Goal: Task Accomplishment & Management: Manage account settings

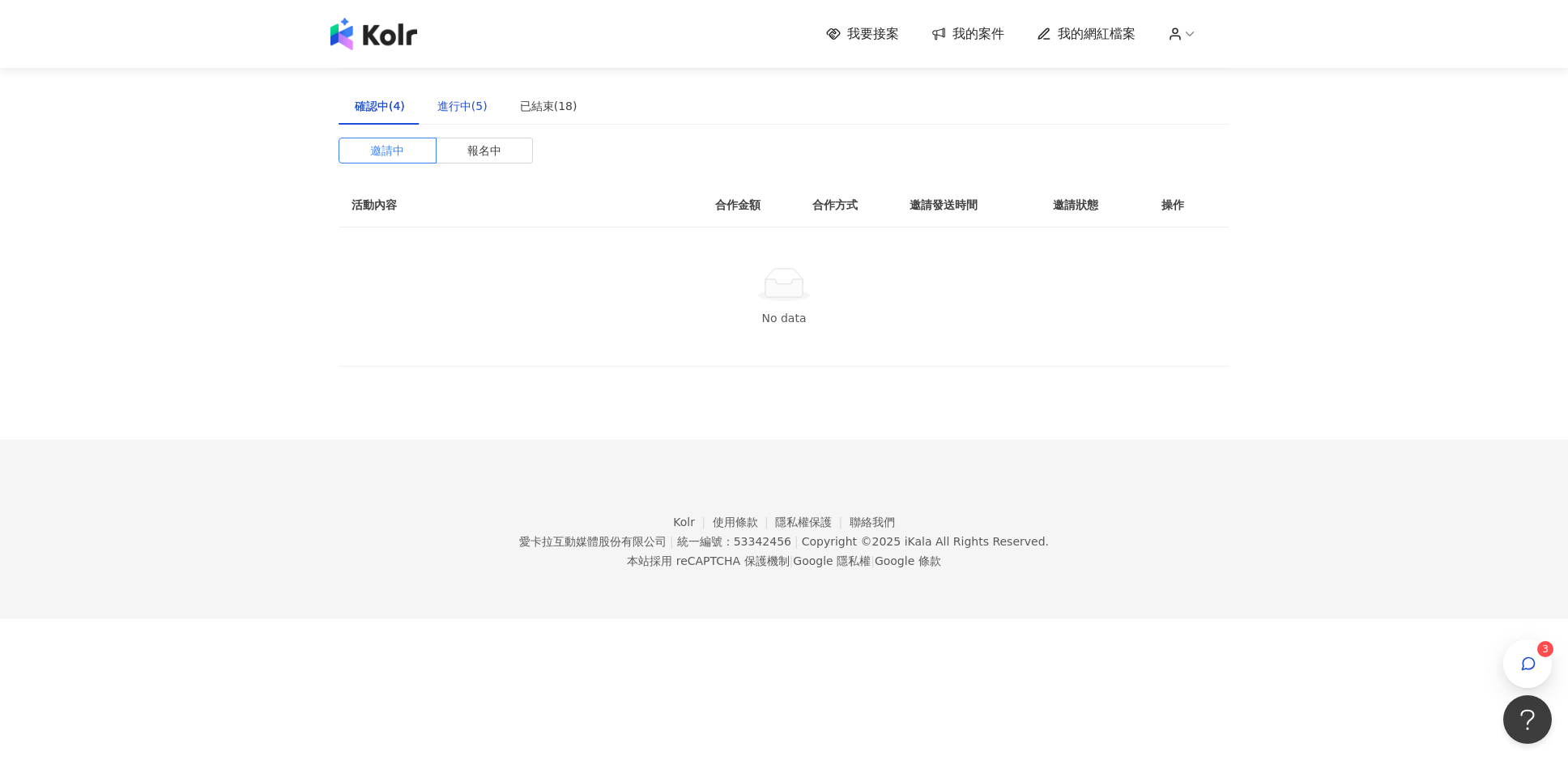
click at [458, 109] on div "進行中(5)" at bounding box center [463, 106] width 50 height 18
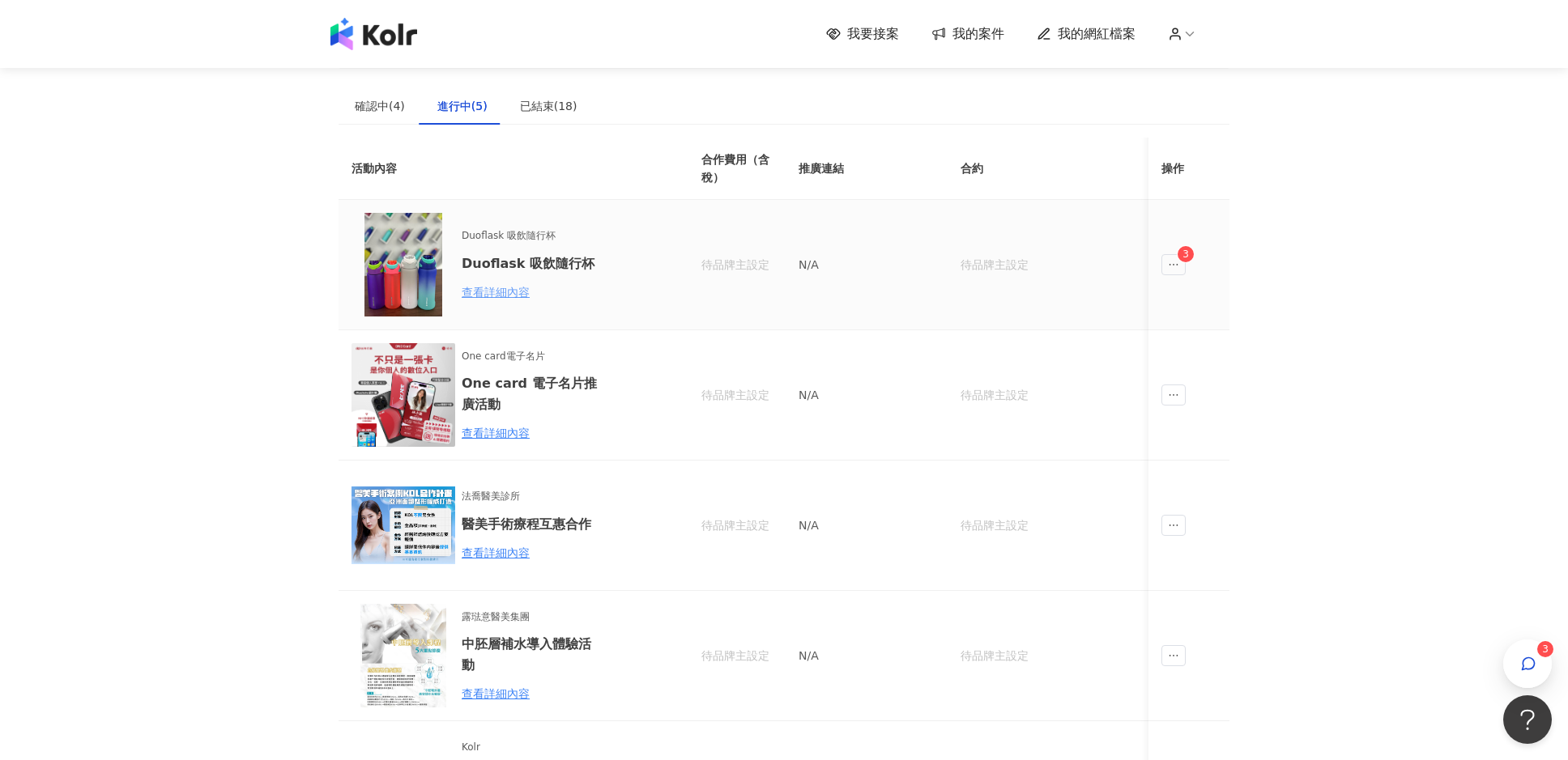
click at [487, 289] on div "查看詳細內容" at bounding box center [532, 292] width 141 height 18
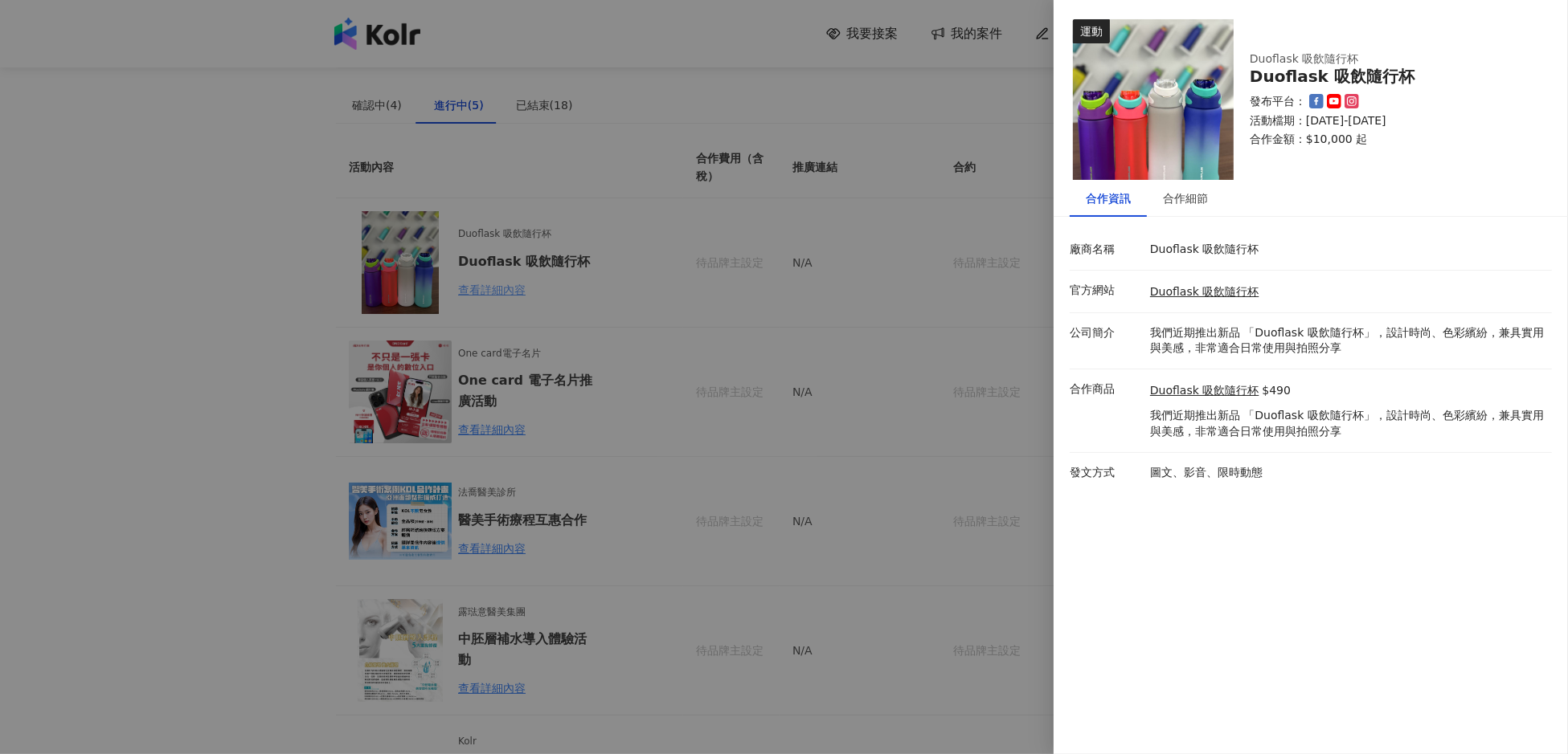
click at [483, 287] on div at bounding box center [784, 377] width 1568 height 754
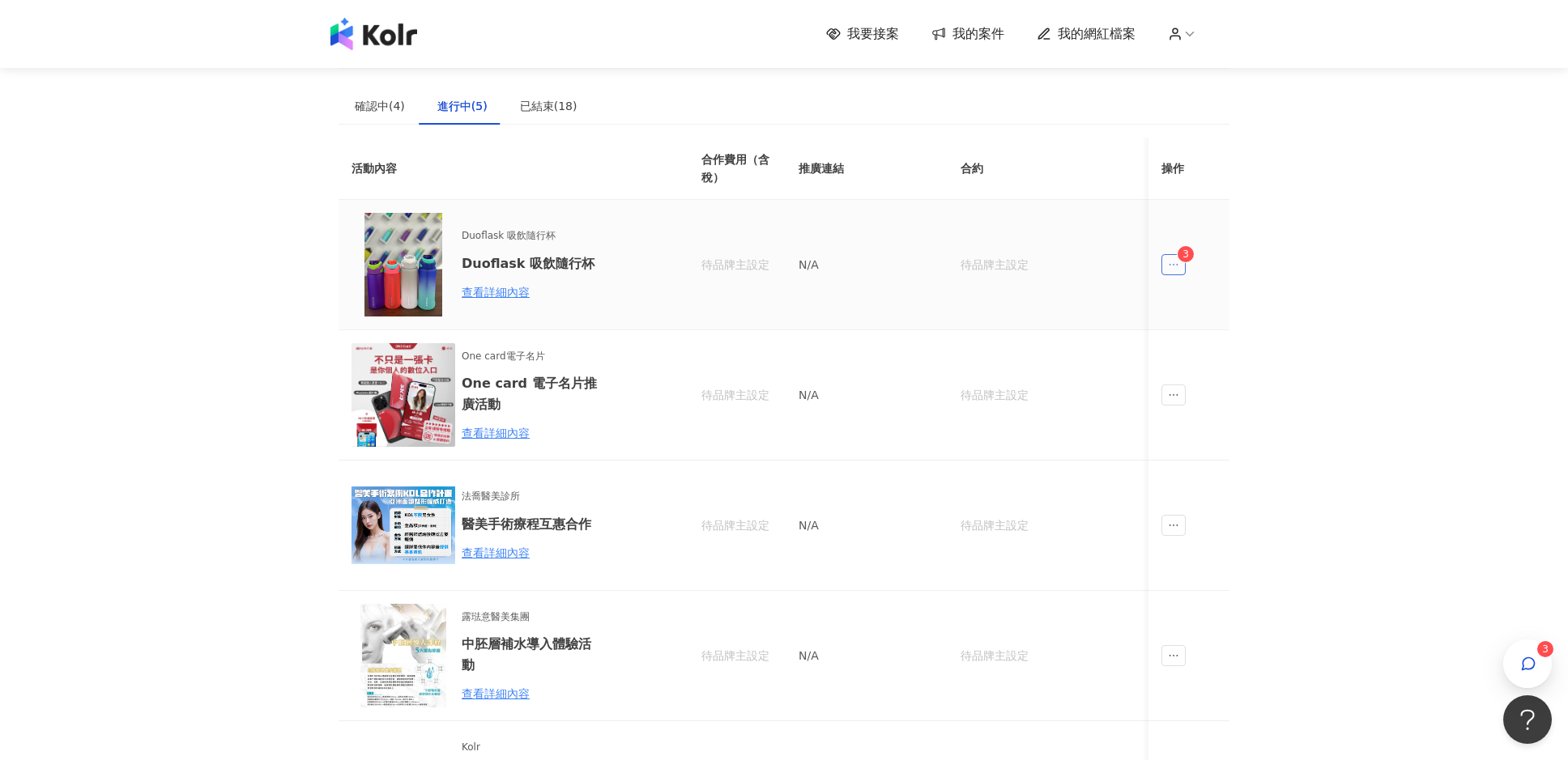
click at [1176, 261] on icon "ellipsis" at bounding box center [1173, 264] width 11 height 11
click at [1205, 336] on div "傳訊 3" at bounding box center [1205, 337] width 61 height 18
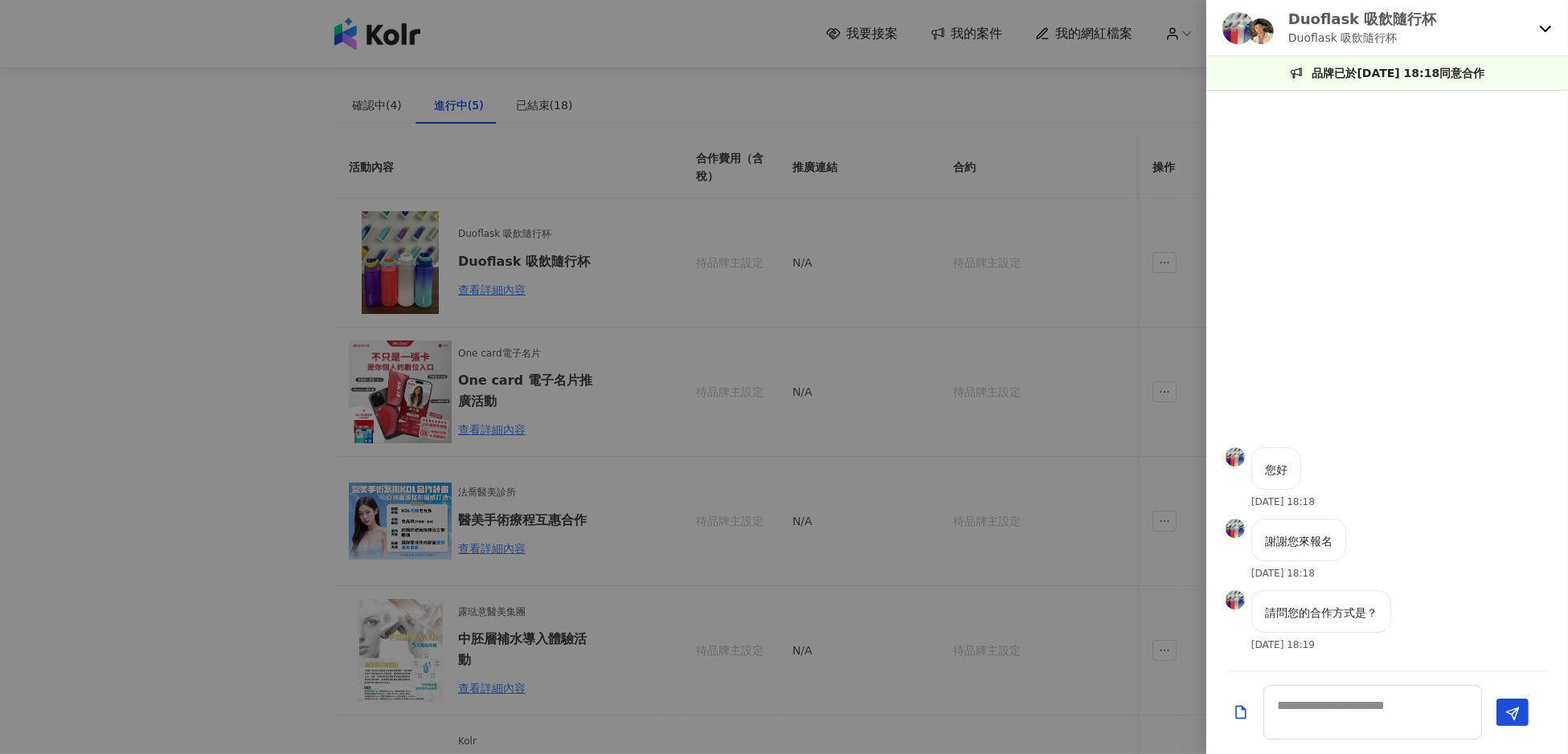
click at [1550, 31] on icon at bounding box center [1545, 28] width 13 height 13
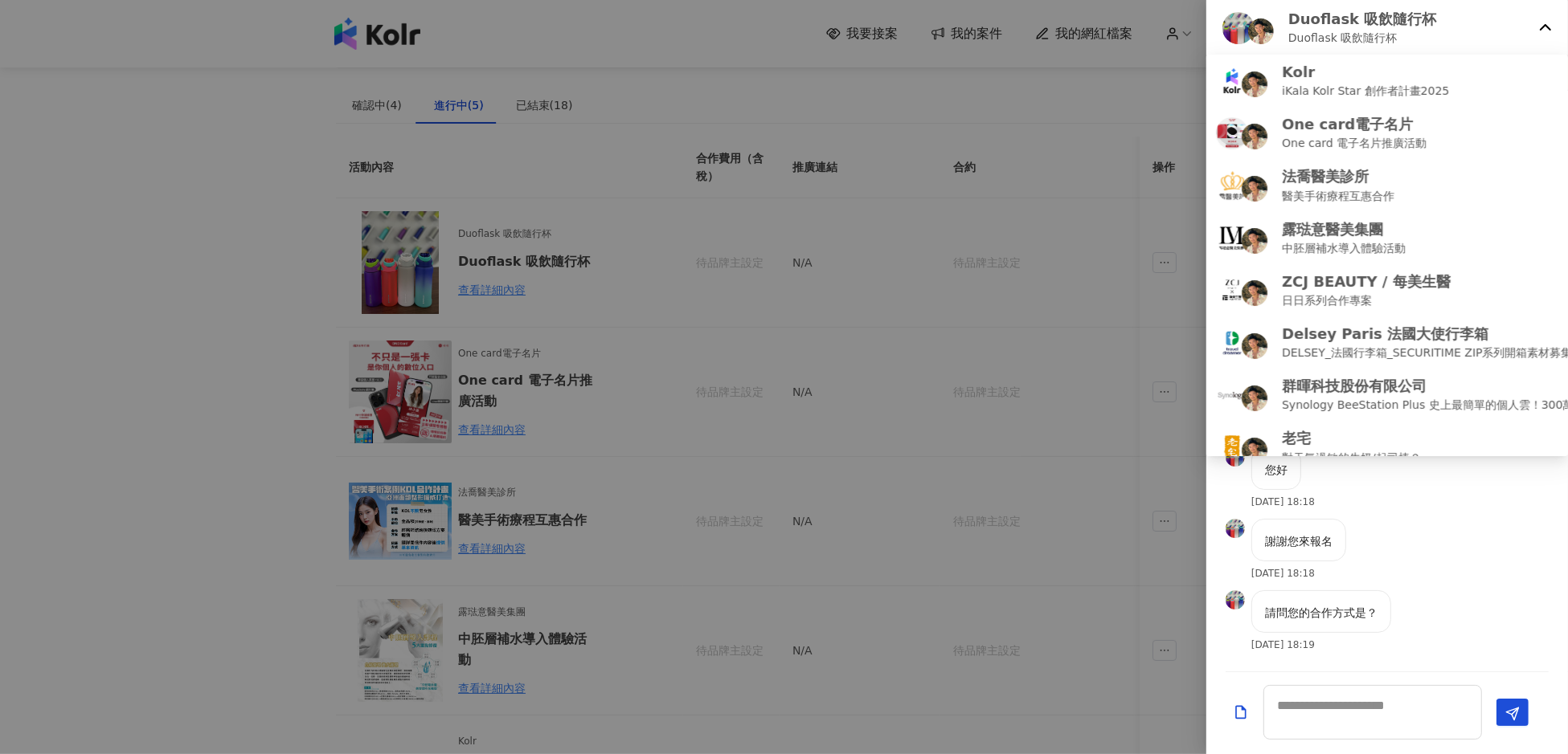
click at [1541, 28] on icon at bounding box center [1545, 28] width 11 height 7
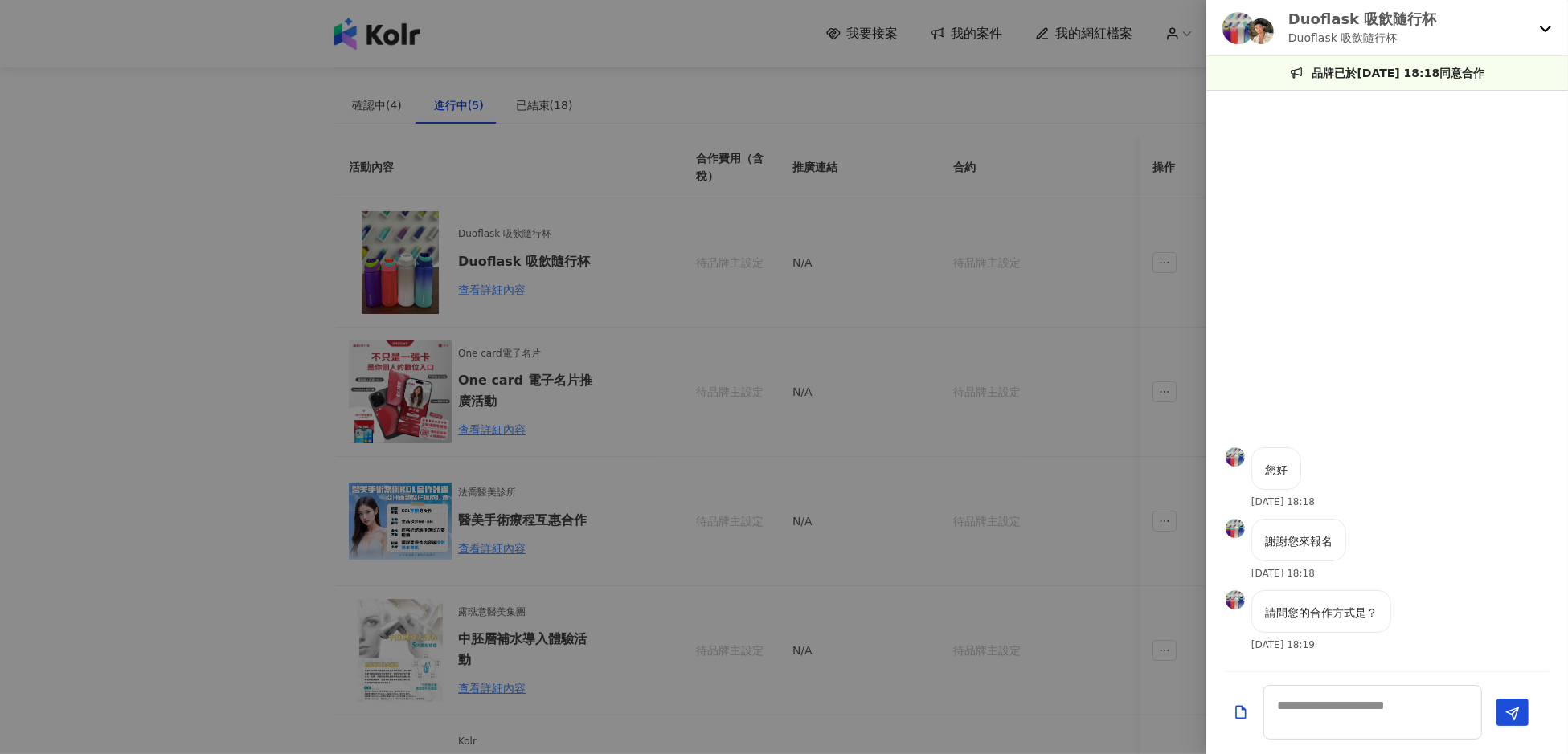
click at [1541, 28] on icon at bounding box center [1545, 29] width 11 height 7
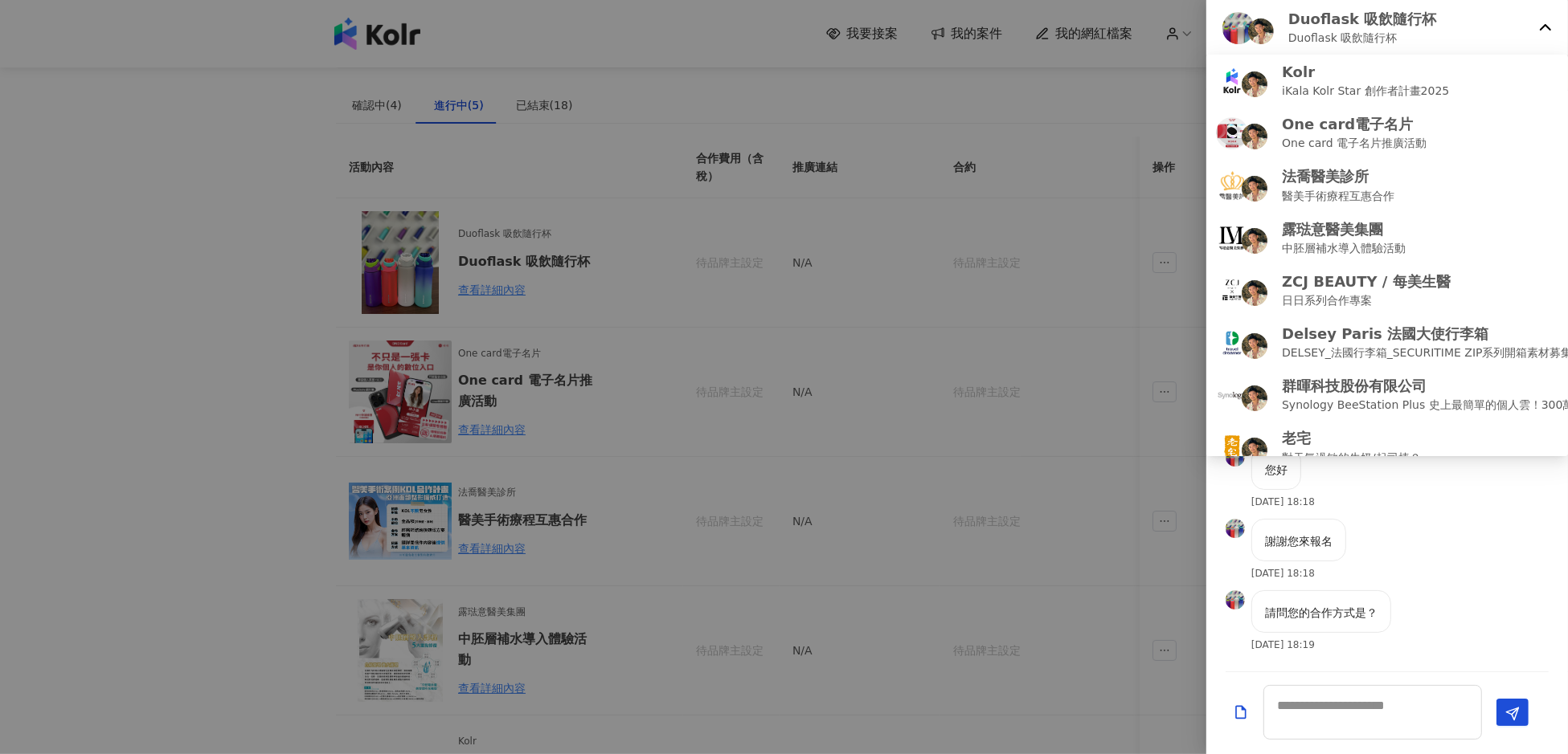
click at [1541, 28] on icon at bounding box center [1545, 28] width 11 height 7
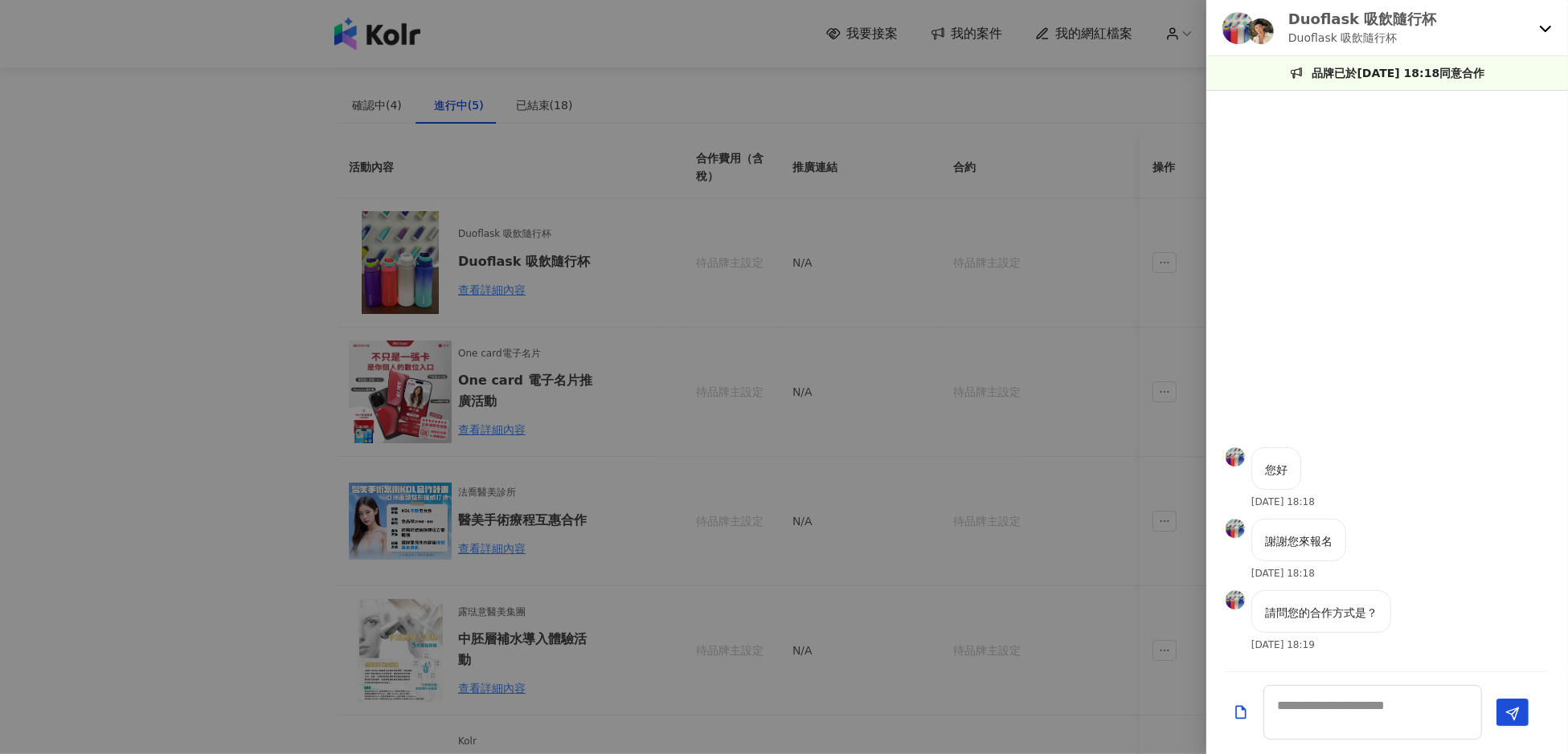
click at [712, 282] on div at bounding box center [784, 377] width 1568 height 754
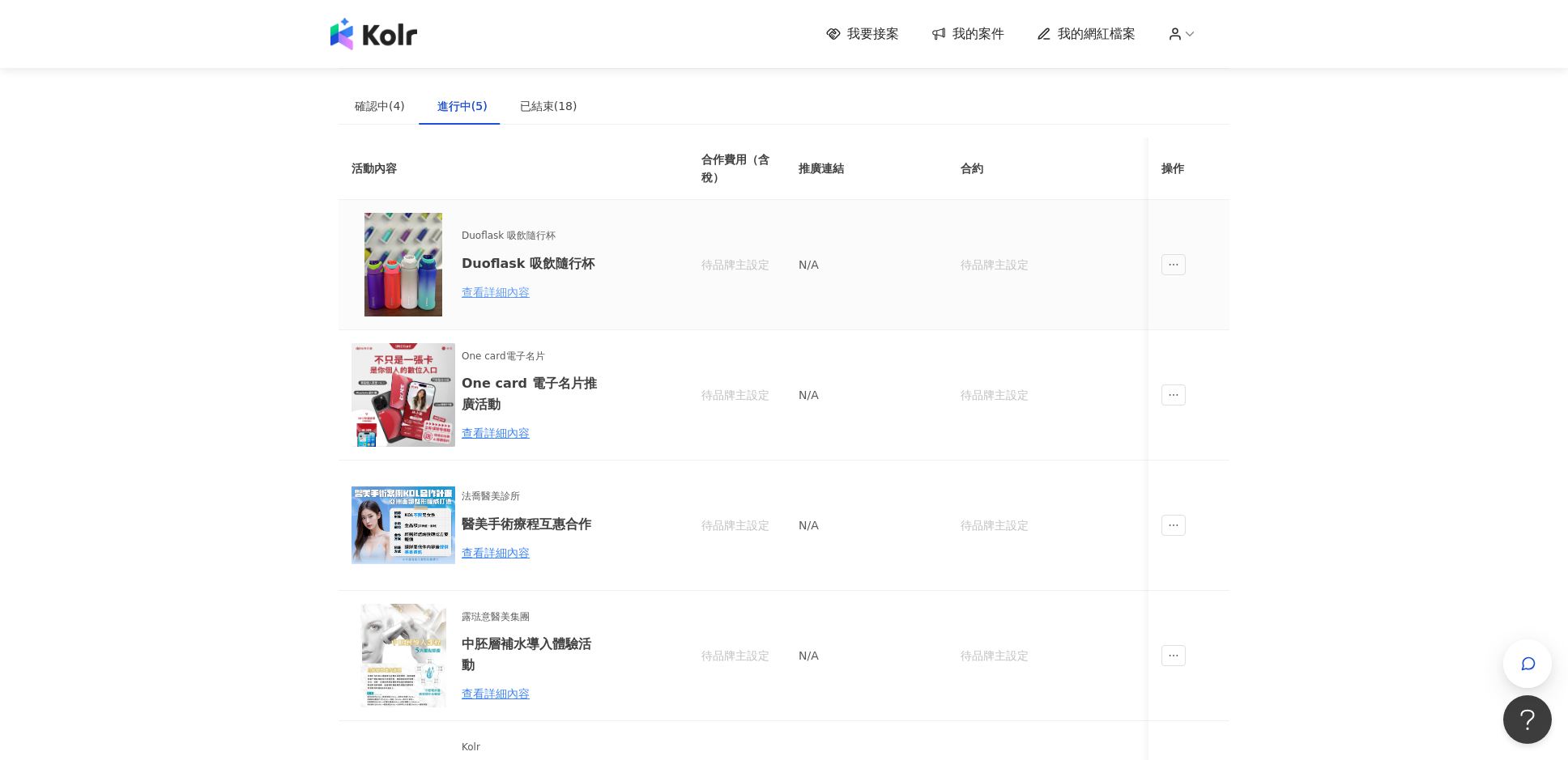
click at [496, 293] on div "查看詳細內容" at bounding box center [532, 292] width 141 height 18
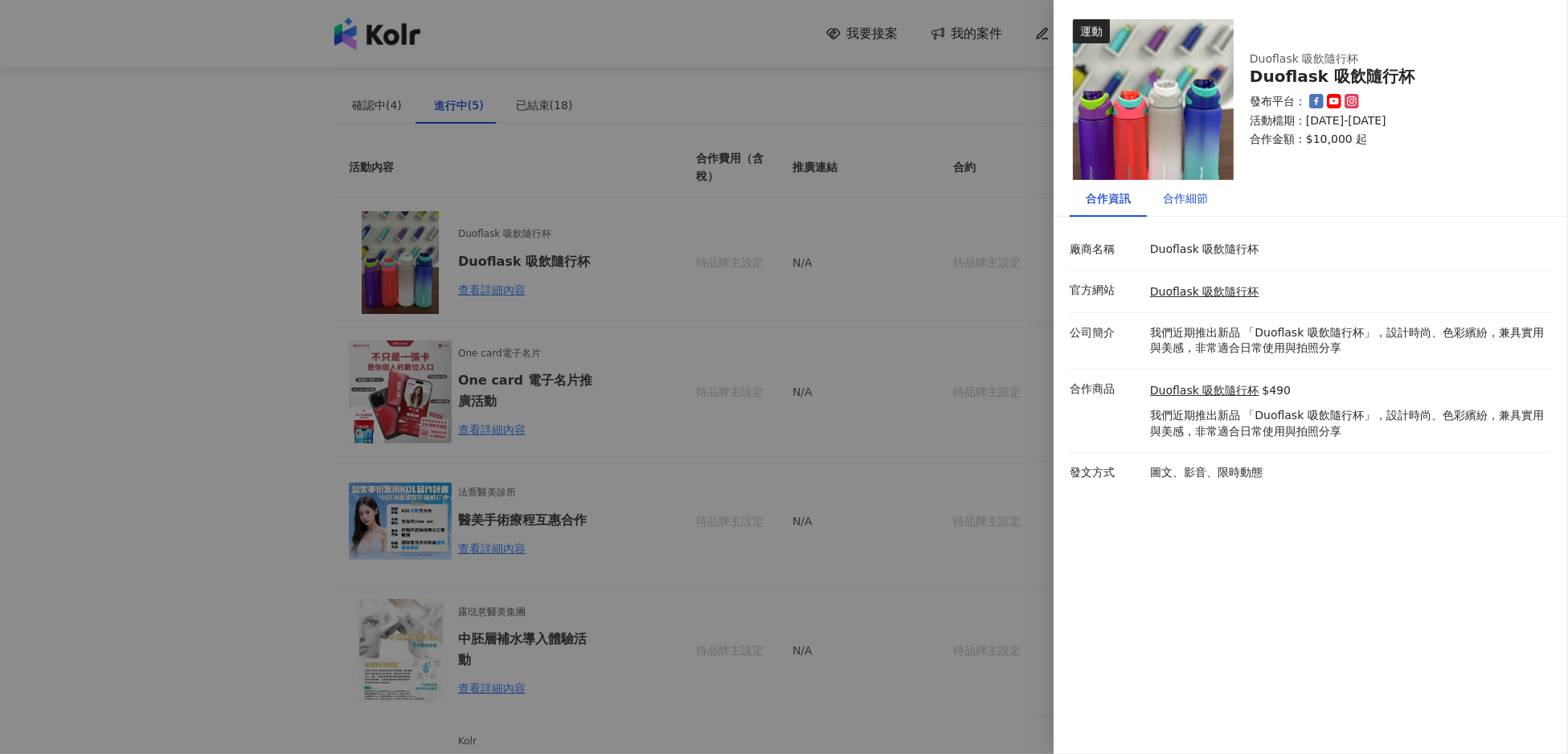
click at [1177, 200] on div "合作細節" at bounding box center [1185, 198] width 45 height 18
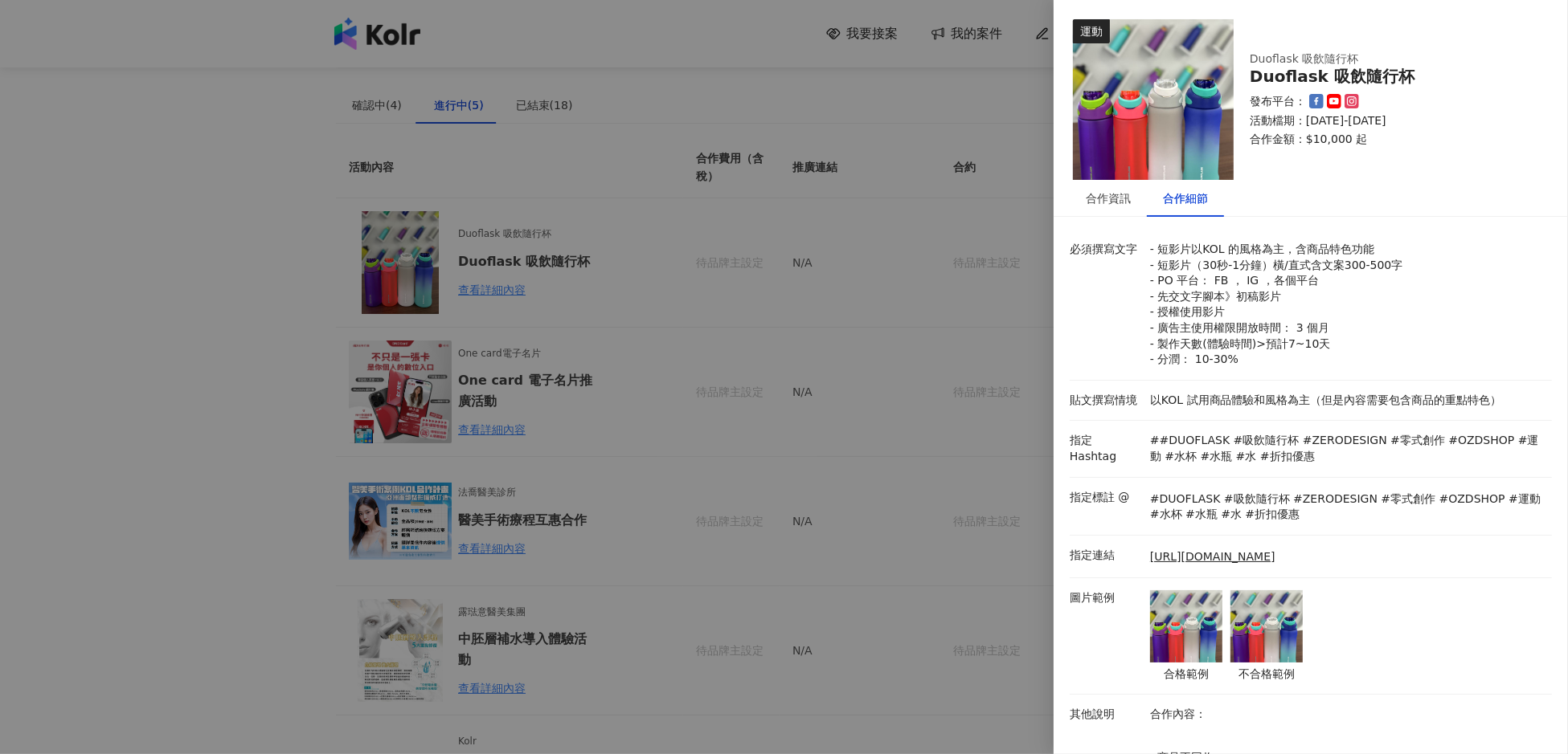
click at [795, 328] on div at bounding box center [784, 377] width 1568 height 754
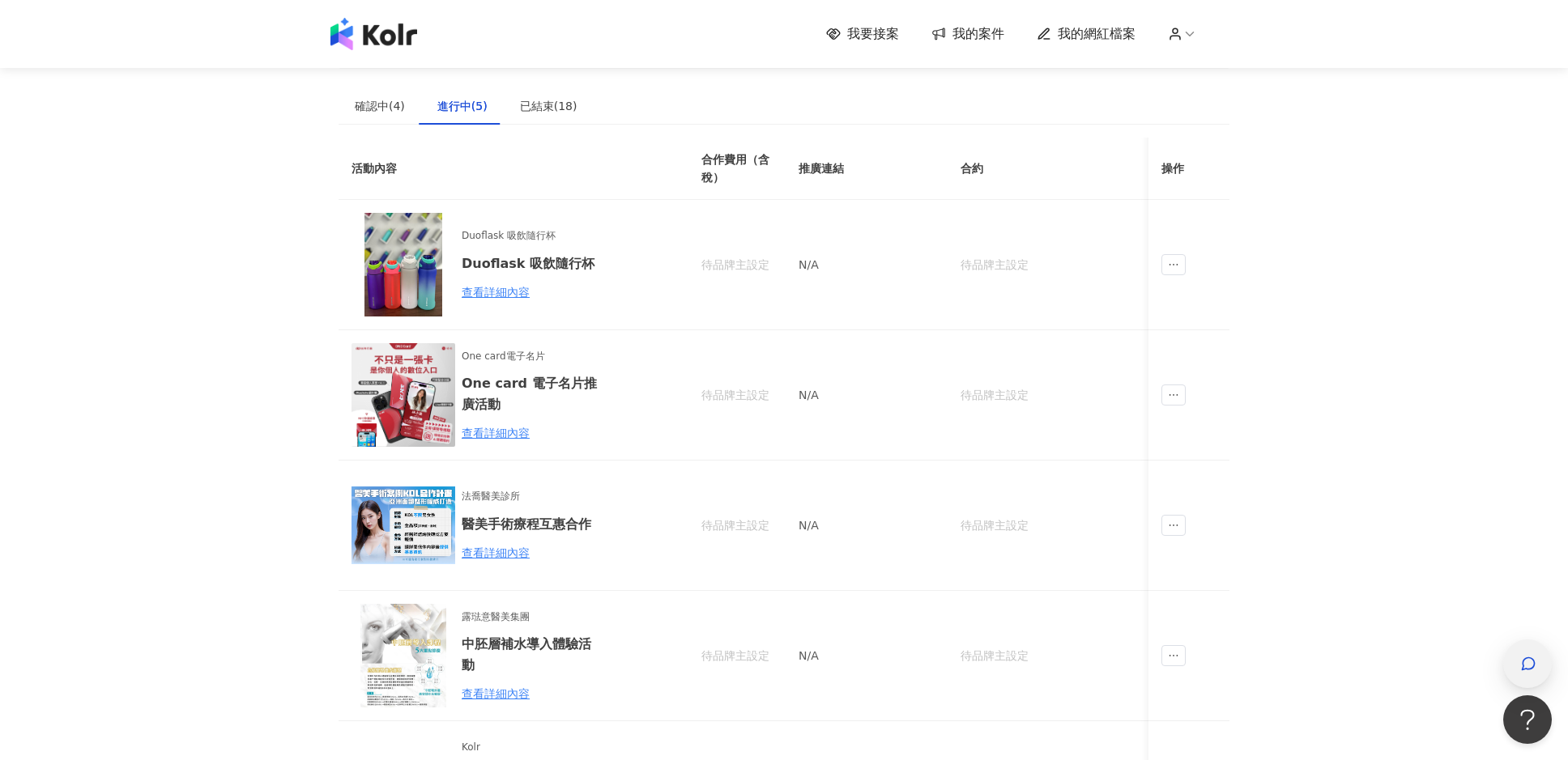
click at [1528, 664] on icon "button" at bounding box center [1528, 663] width 16 height 16
